Goal: Register for event/course

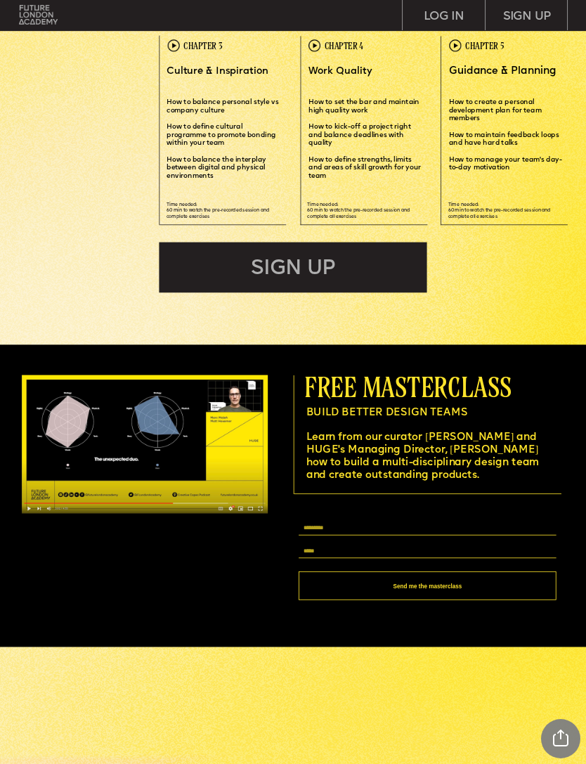
scroll to position [1922, 0]
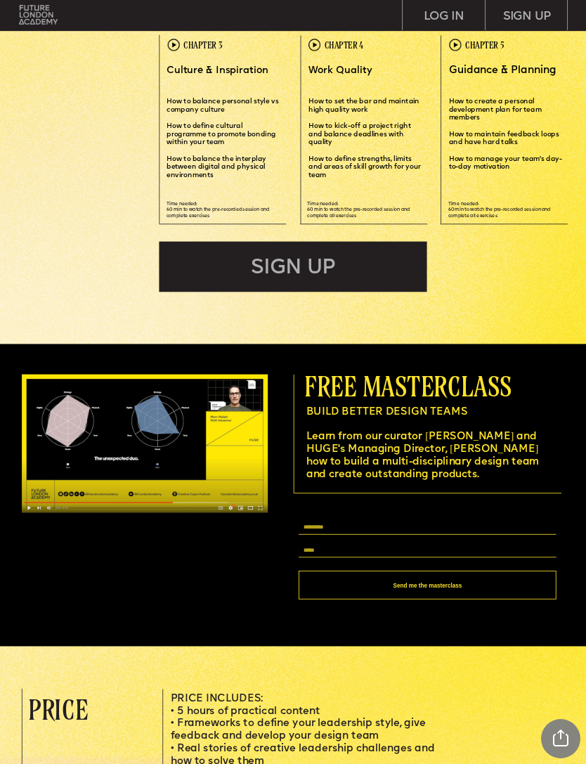
click at [472, 531] on input "text" at bounding box center [428, 527] width 258 height 14
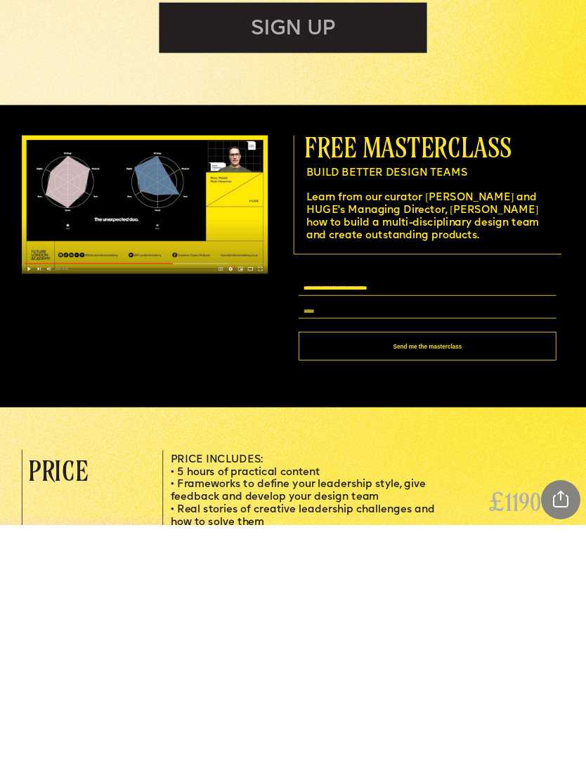
type input "**********"
click at [526, 543] on input "text" at bounding box center [428, 550] width 258 height 14
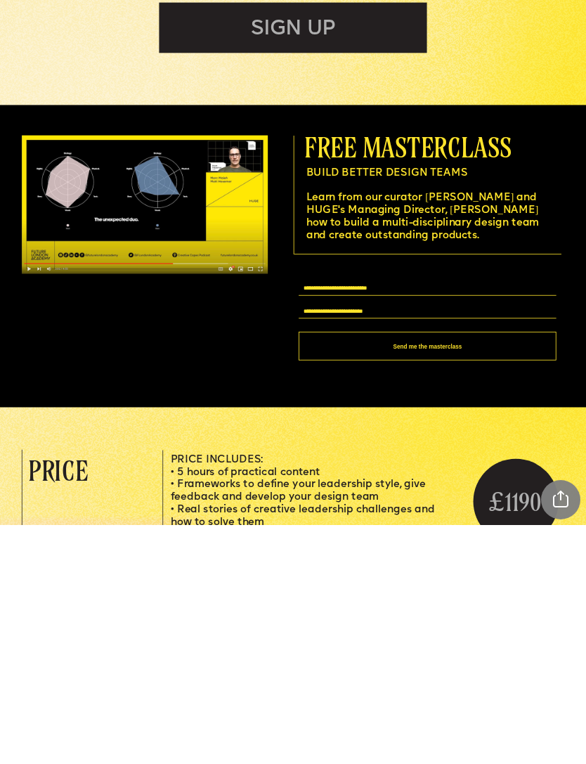
type input "**********"
click at [531, 571] on button "Send me the masterclass" at bounding box center [428, 585] width 258 height 29
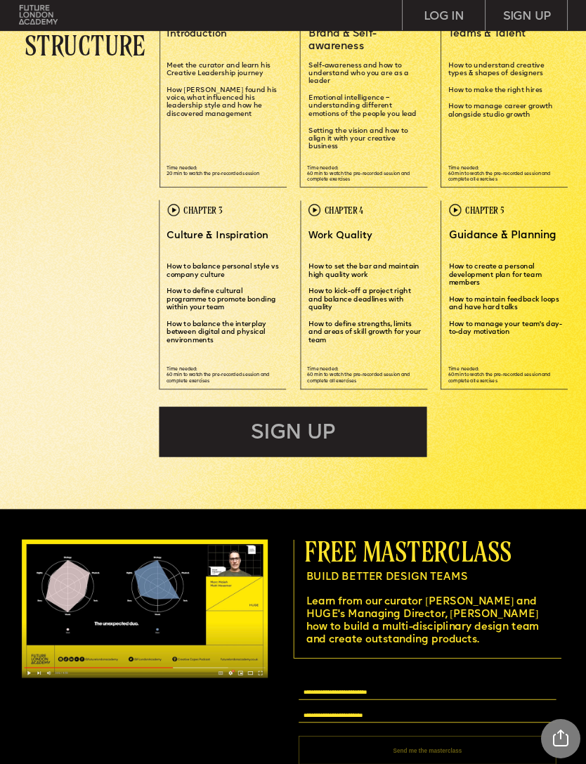
scroll to position [1758, 0]
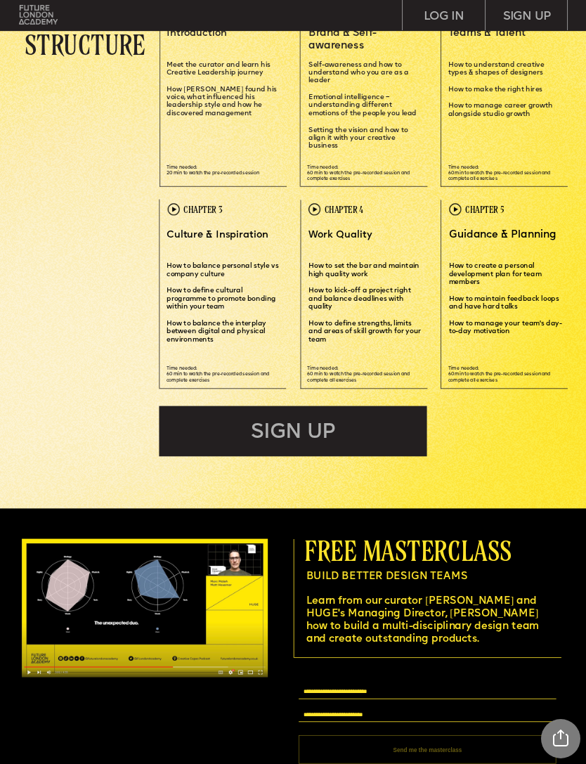
click at [404, 423] on div "SIGN UP" at bounding box center [293, 431] width 268 height 51
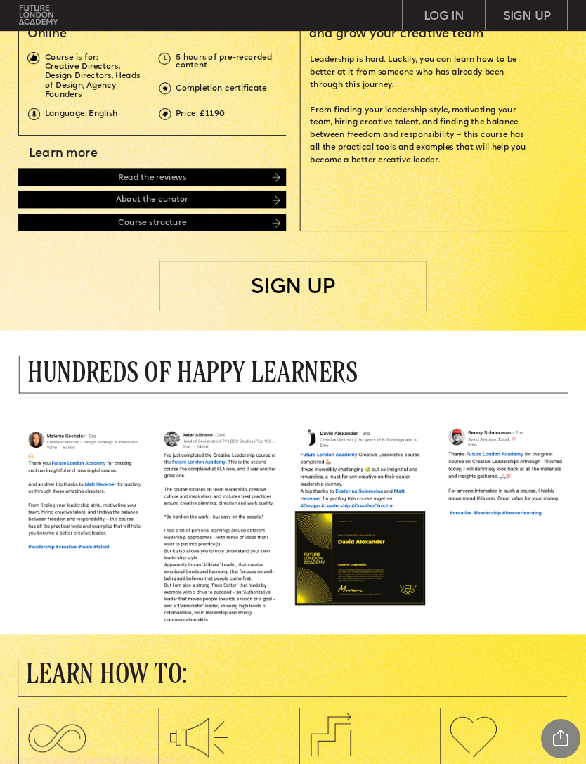
scroll to position [306, 0]
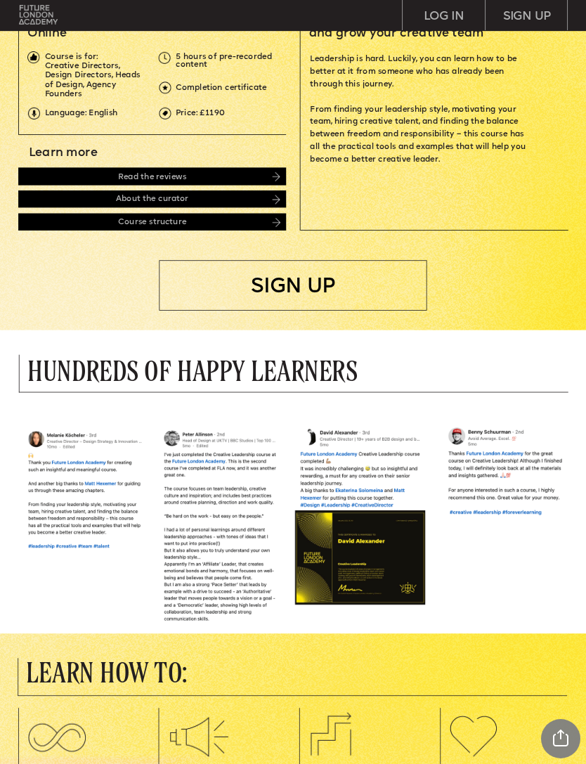
click at [275, 220] on img at bounding box center [277, 222] width 8 height 9
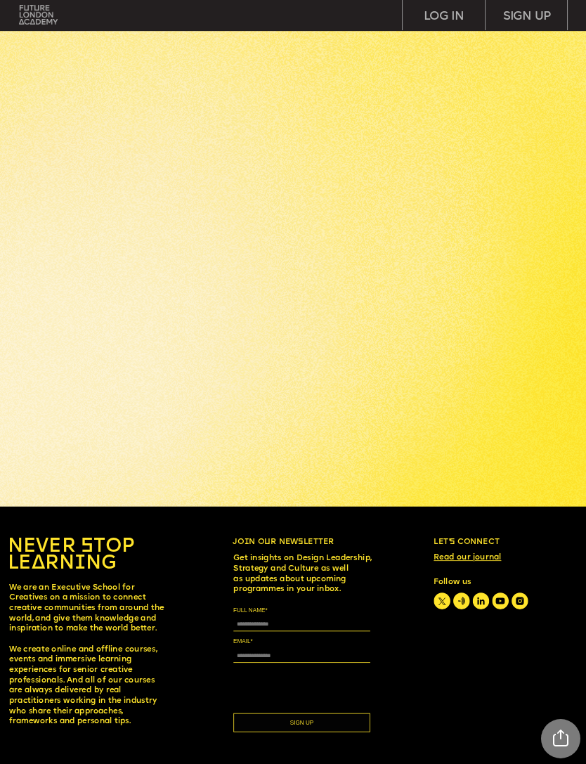
scroll to position [3221, 0]
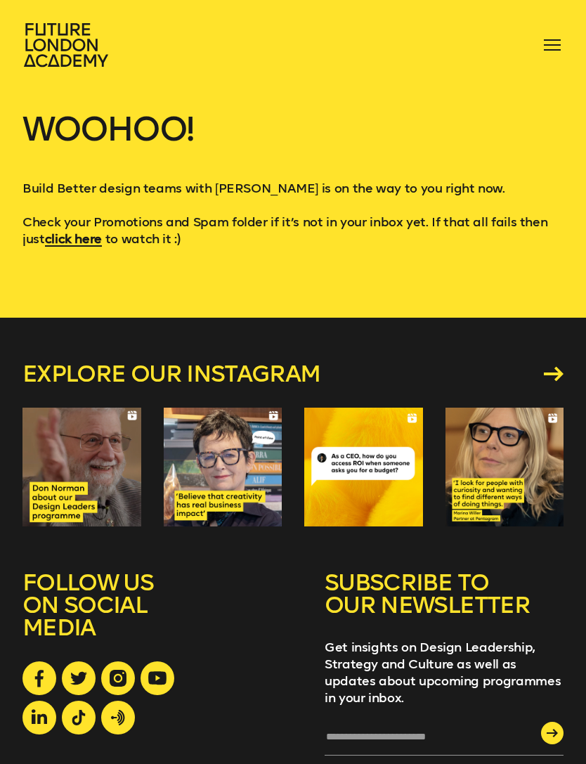
click at [77, 235] on strong "click here" at bounding box center [73, 238] width 57 height 15
click at [84, 239] on strong "click here" at bounding box center [73, 238] width 57 height 15
